Goal: Navigation & Orientation: Find specific page/section

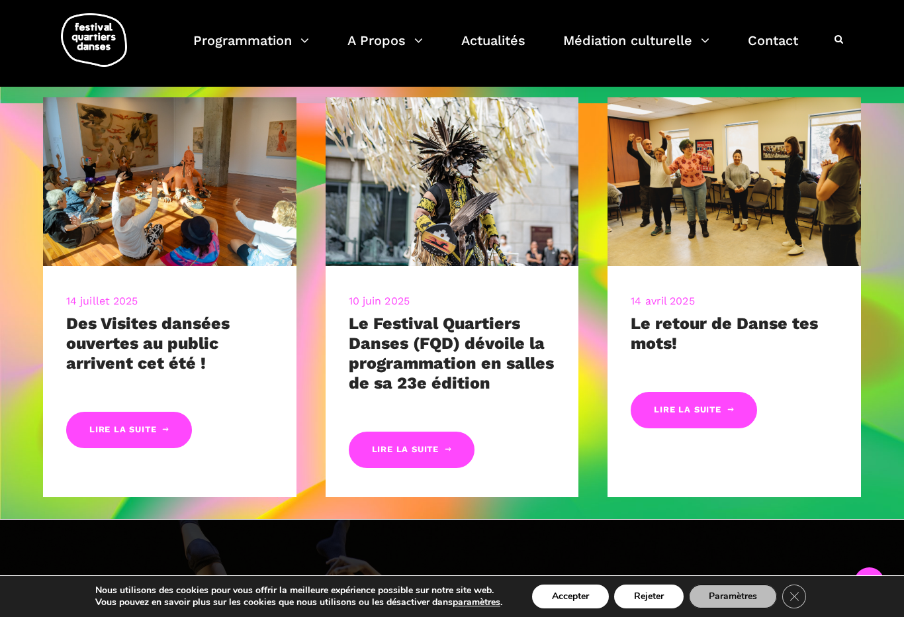
scroll to position [514, 0]
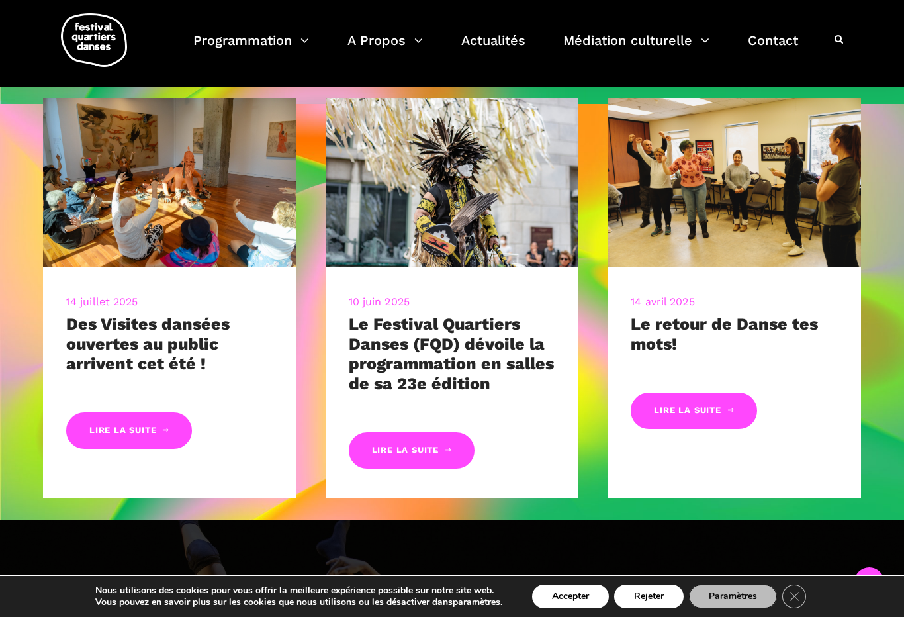
click at [408, 450] on link "Lire la suite" at bounding box center [412, 450] width 126 height 36
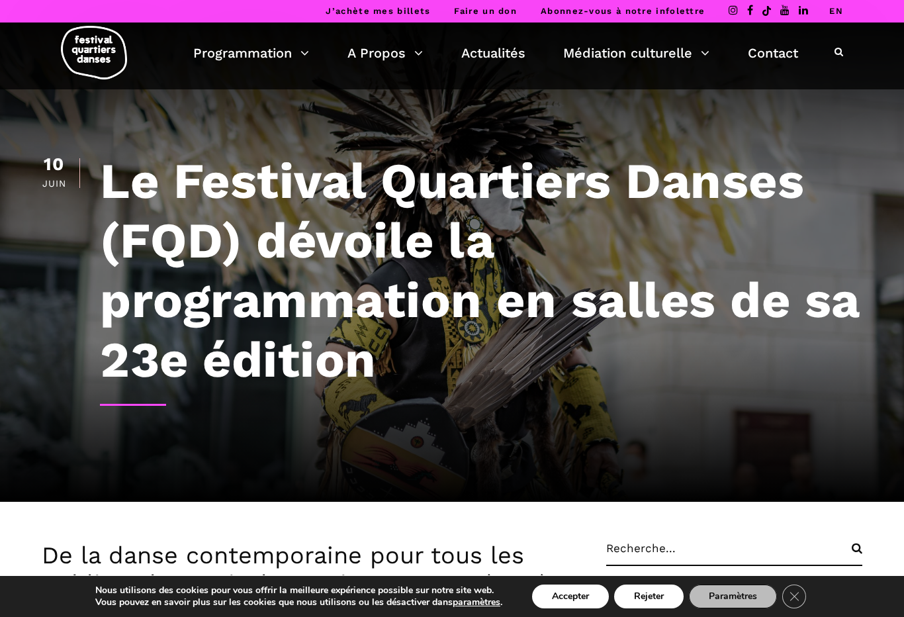
click at [775, 58] on link "Contact" at bounding box center [773, 53] width 50 height 23
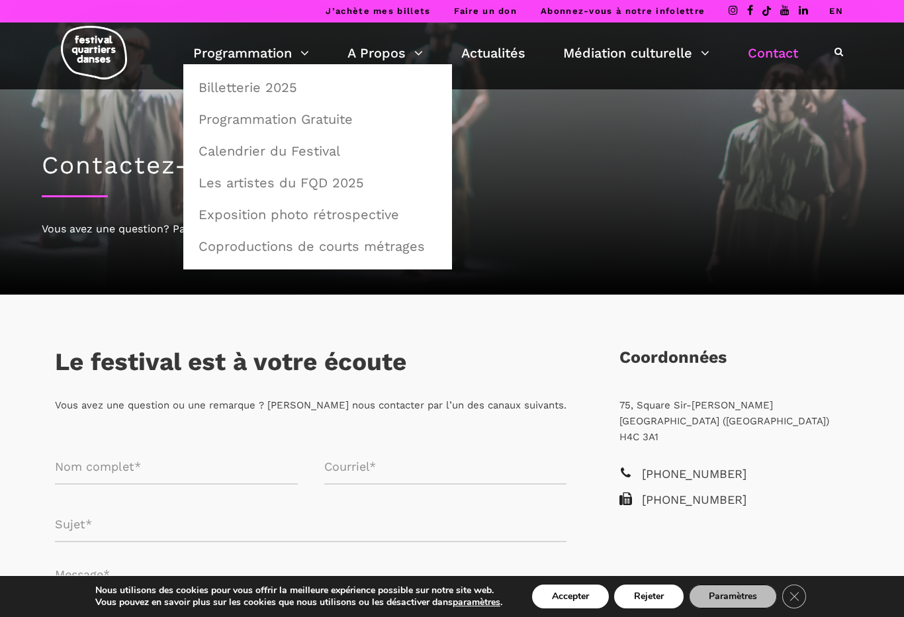
click at [241, 56] on link "Programmation" at bounding box center [251, 53] width 116 height 23
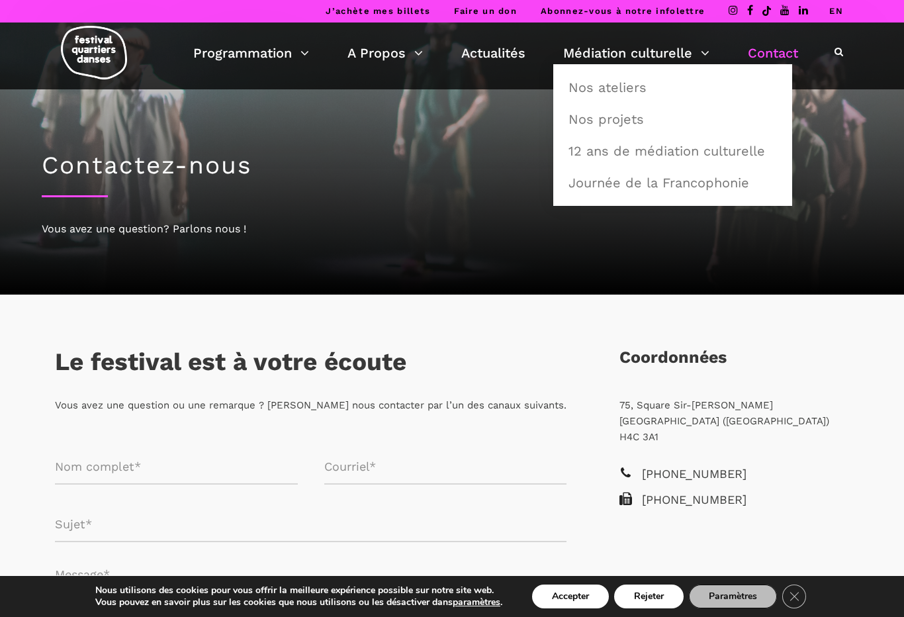
click at [489, 58] on link "Actualités" at bounding box center [493, 53] width 64 height 23
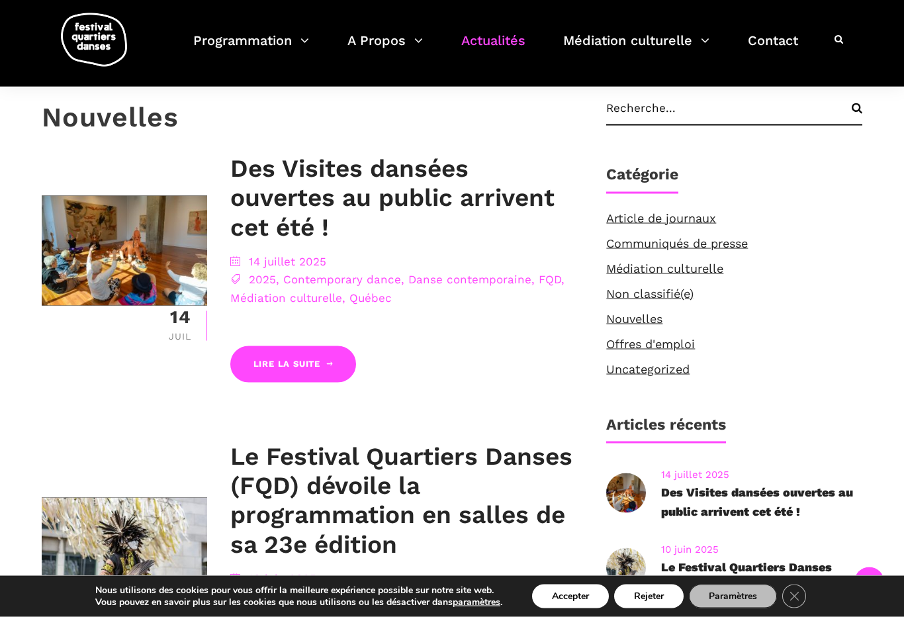
scroll to position [271, 0]
click at [631, 320] on link "Nouvelles" at bounding box center [634, 318] width 56 height 14
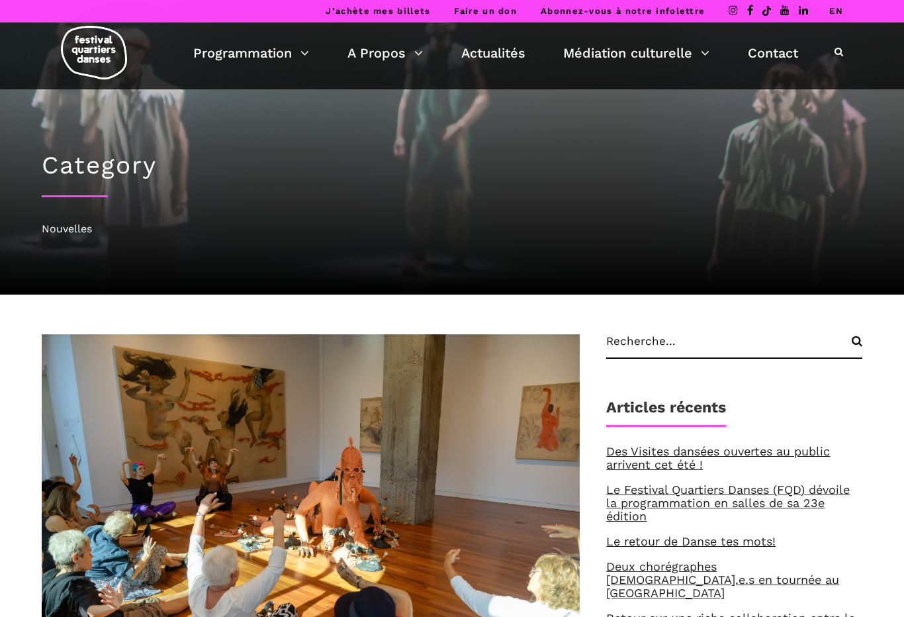
click at [858, 516] on li "Le Festival Quartiers Danses (FQD) dévoile la programmation en salles de sa 23e…" at bounding box center [734, 503] width 256 height 40
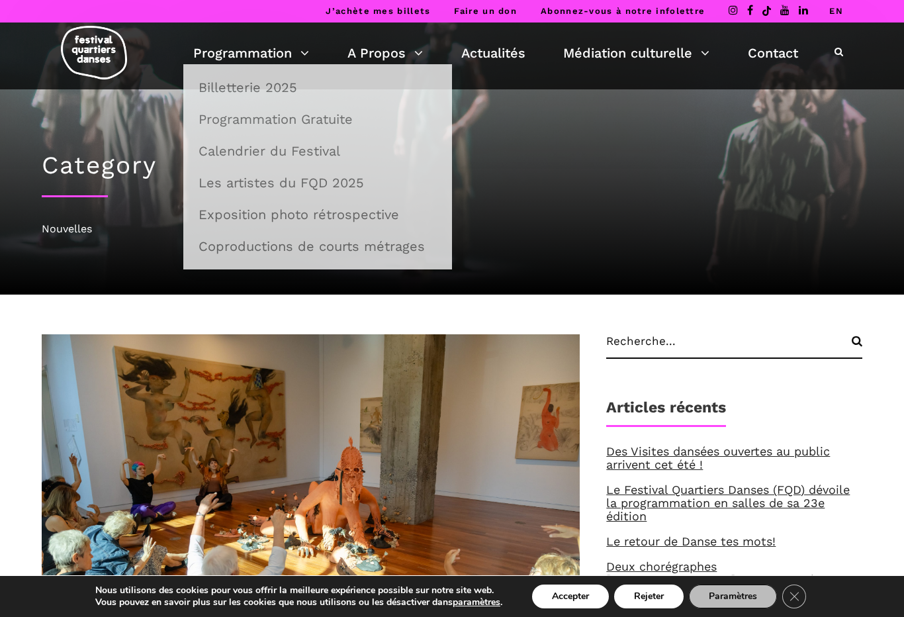
click at [217, 50] on link "Programmation" at bounding box center [251, 53] width 116 height 23
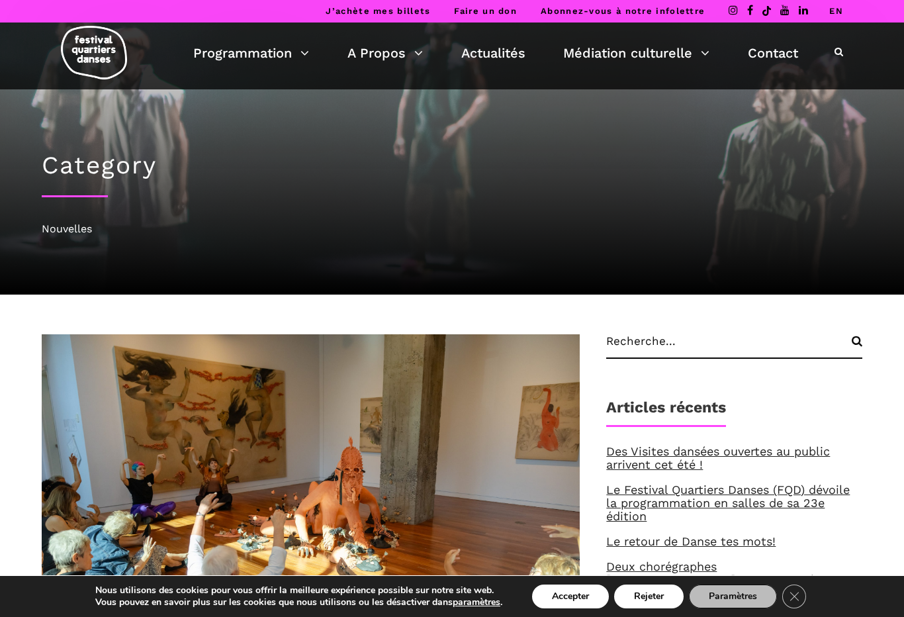
click at [194, 48] on link "Programmation" at bounding box center [251, 53] width 116 height 23
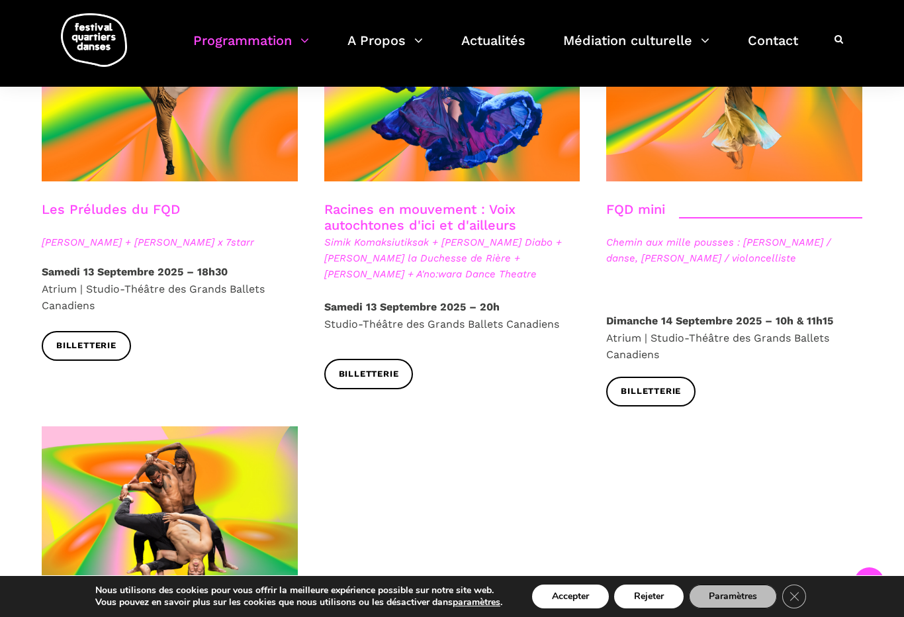
scroll to position [1985, 0]
